Goal: Task Accomplishment & Management: Use online tool/utility

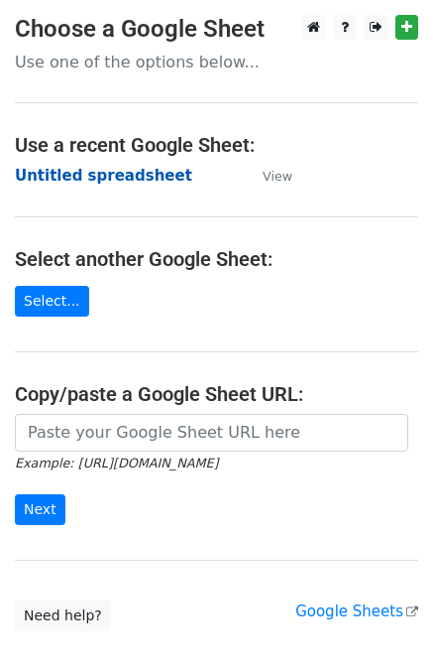
click at [102, 177] on strong "Untitled spreadsheet" at bounding box center [104, 176] width 178 height 18
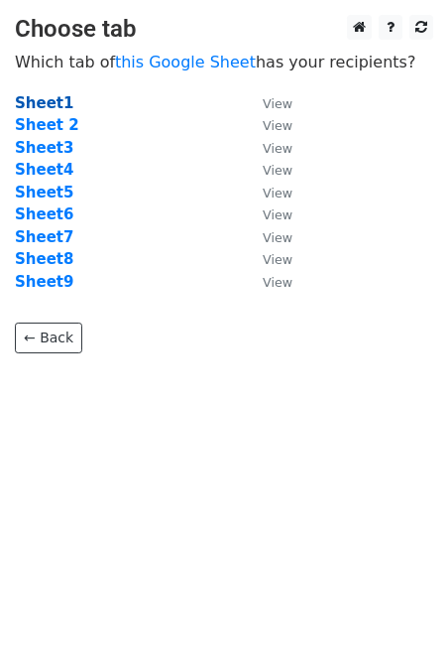
click at [43, 106] on strong "Sheet1" at bounding box center [44, 103] width 59 height 18
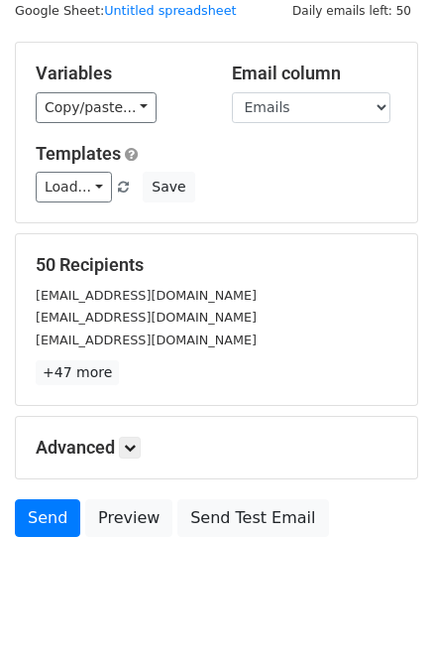
scroll to position [99, 0]
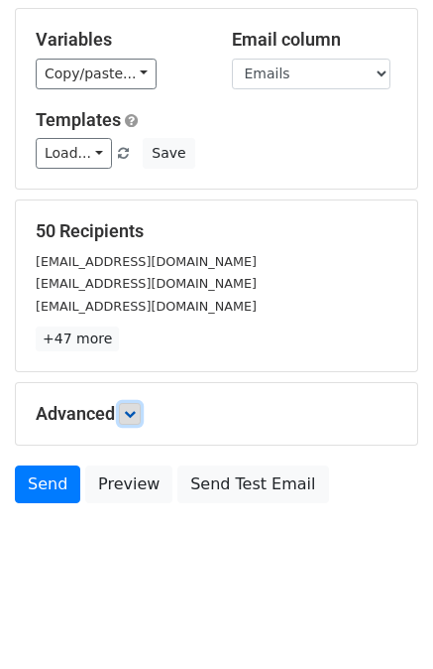
click at [136, 414] on icon at bounding box center [130, 414] width 12 height 12
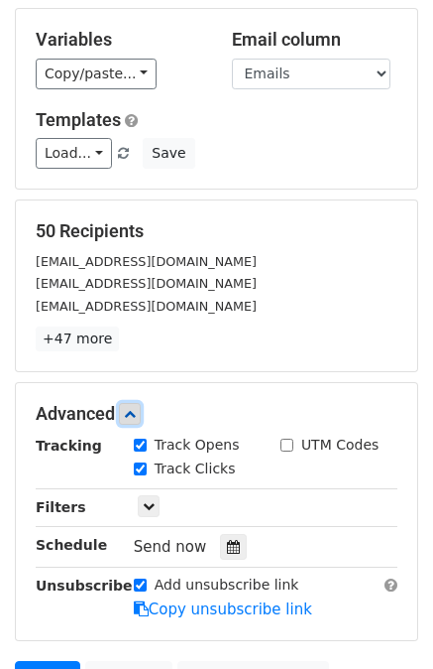
click at [136, 408] on icon at bounding box center [130, 414] width 12 height 12
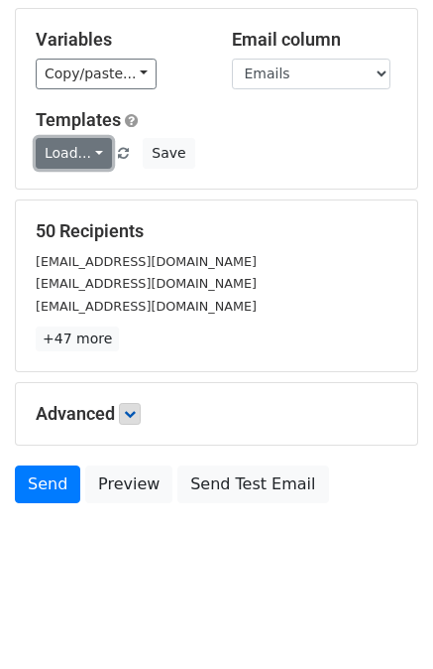
click at [87, 150] on link "Load..." at bounding box center [74, 153] width 76 height 31
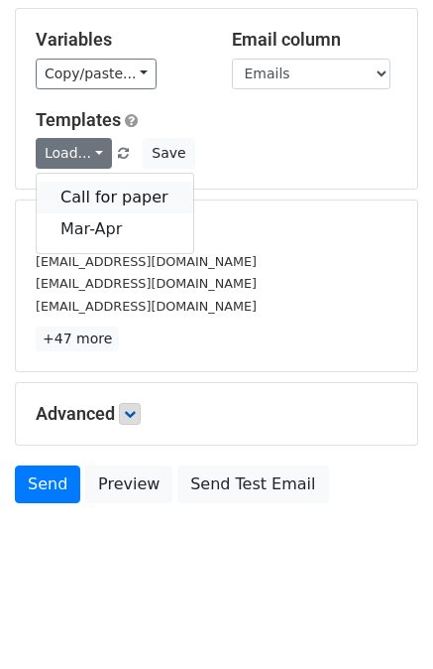
click at [85, 199] on link "Call for paper" at bounding box center [115, 198] width 157 height 32
